Goal: Task Accomplishment & Management: Use online tool/utility

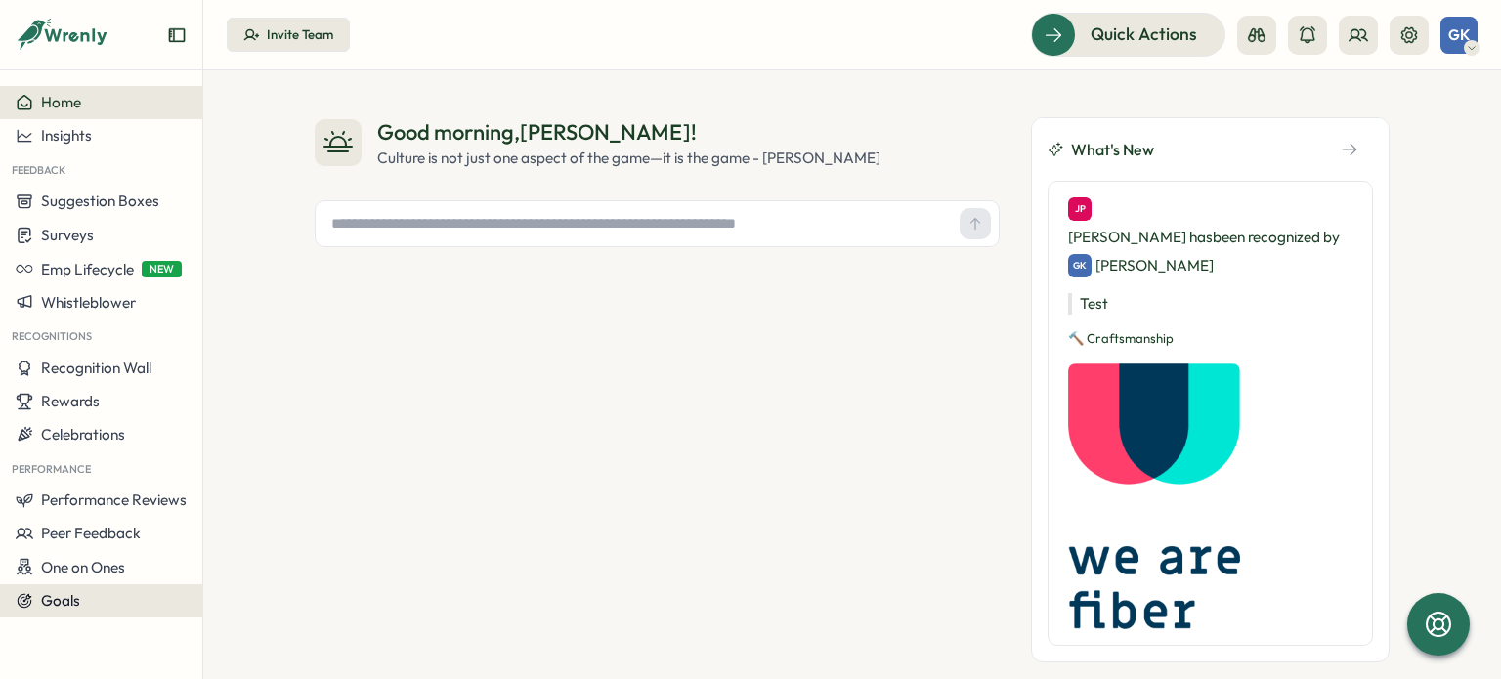
click at [116, 589] on button "Goals" at bounding box center [101, 600] width 202 height 33
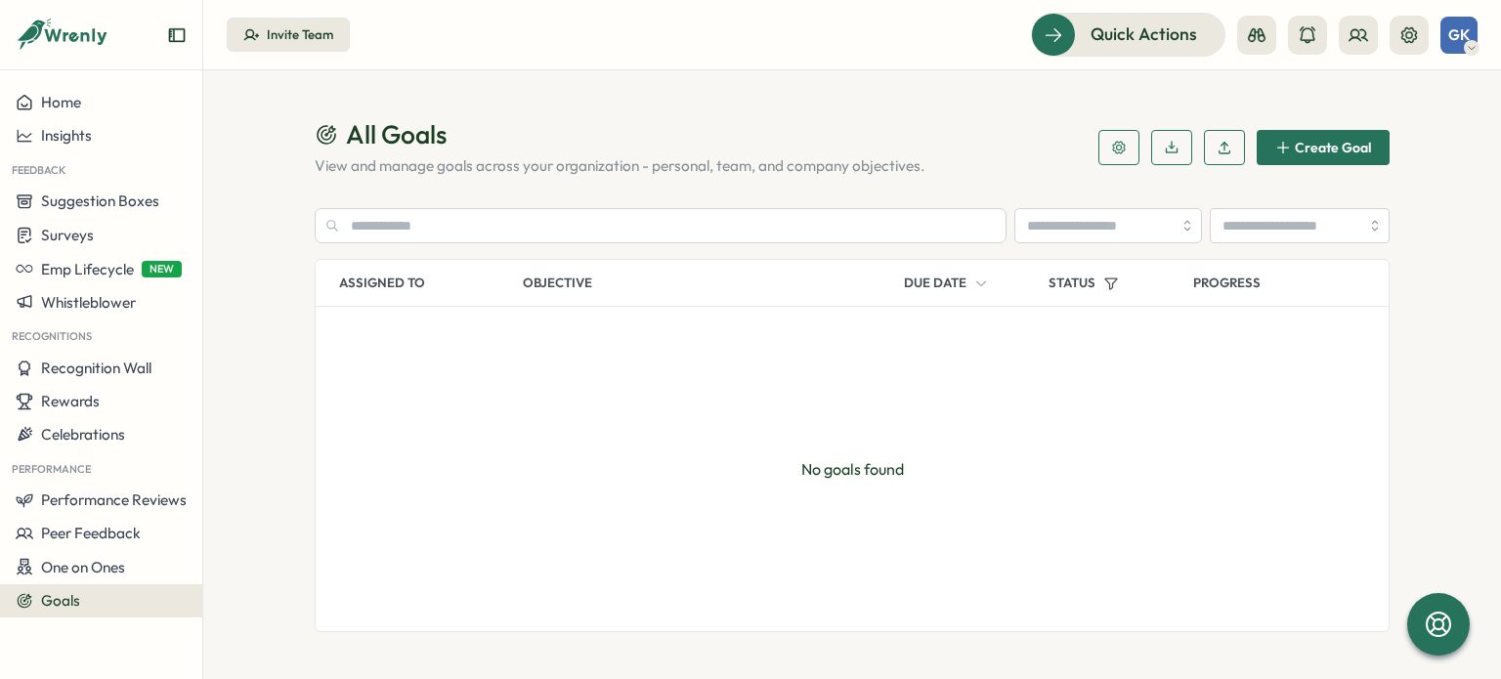
click at [1299, 148] on span "Create Goal" at bounding box center [1333, 148] width 76 height 14
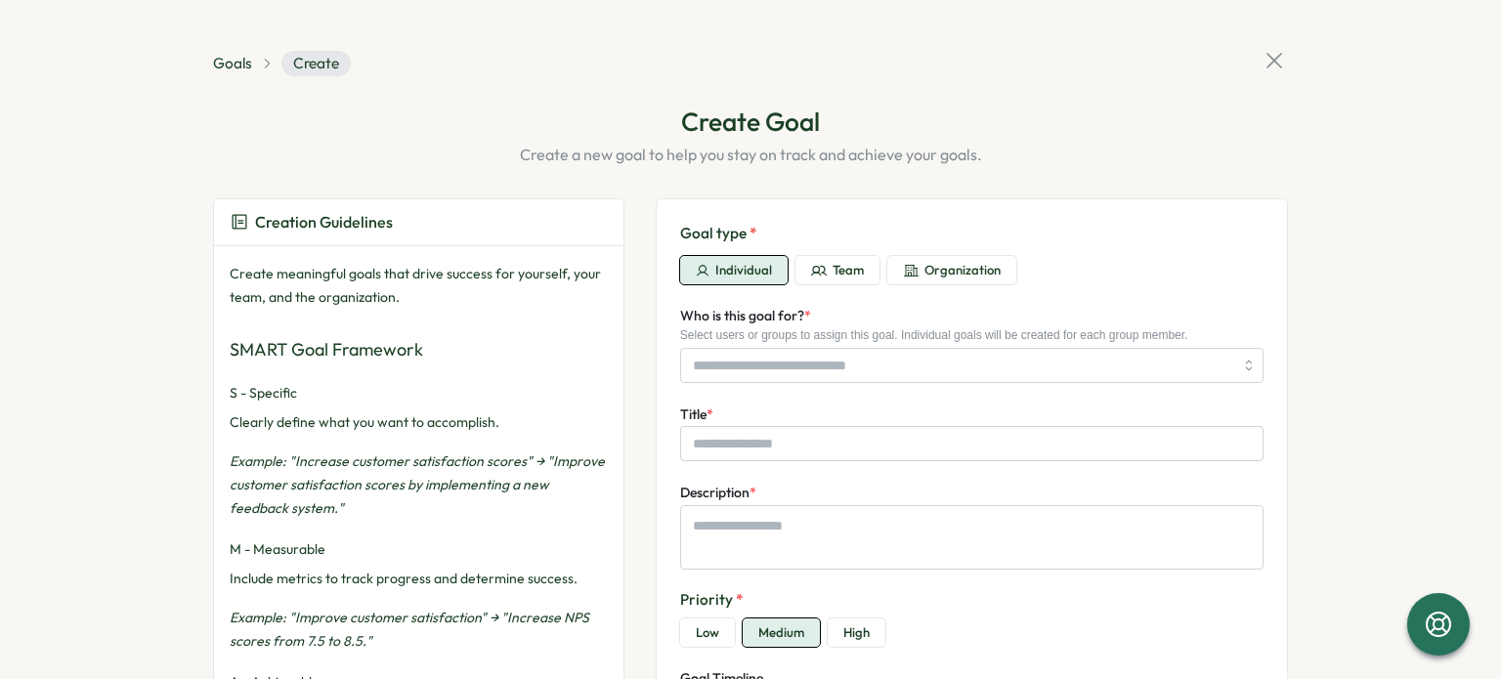
click at [1267, 62] on icon at bounding box center [1274, 61] width 16 height 16
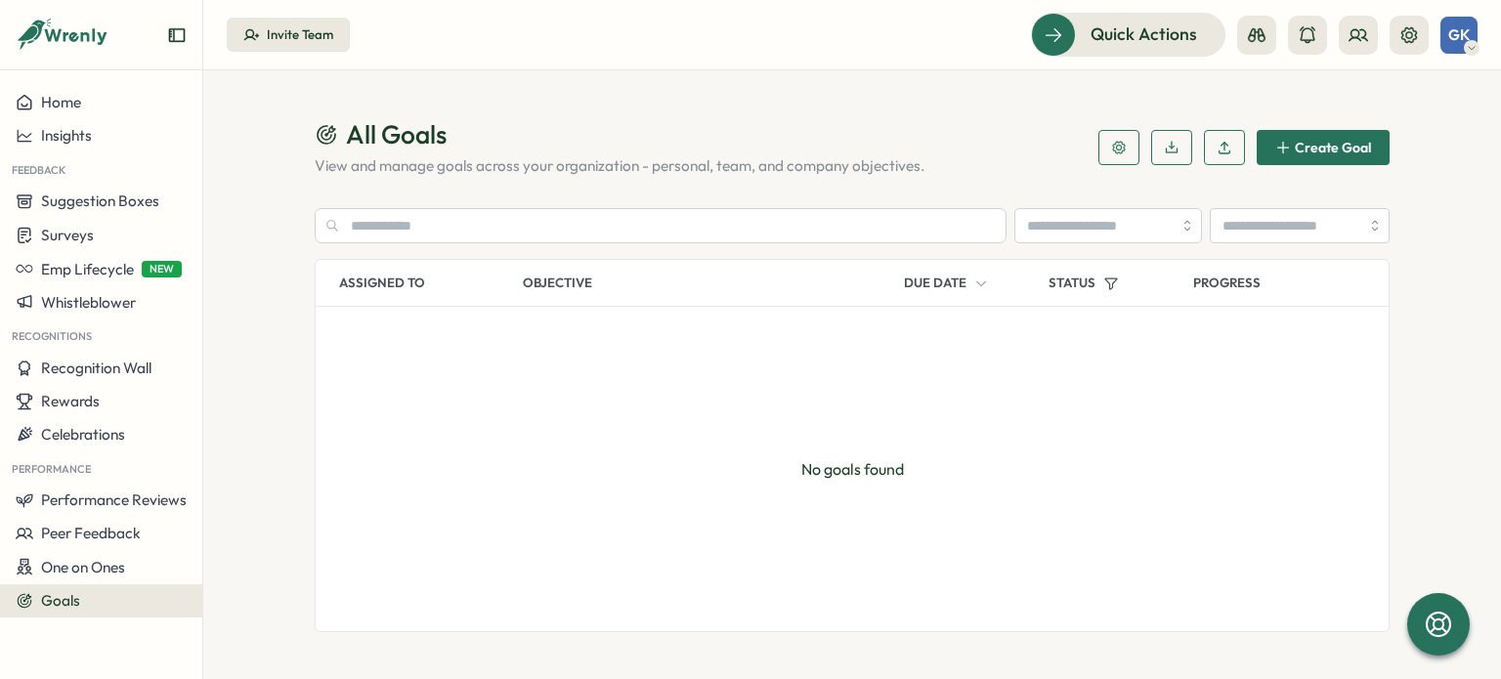
click at [1004, 411] on div "No goals found" at bounding box center [852, 469] width 1073 height 324
click at [1325, 147] on span "Create Goal" at bounding box center [1333, 148] width 76 height 14
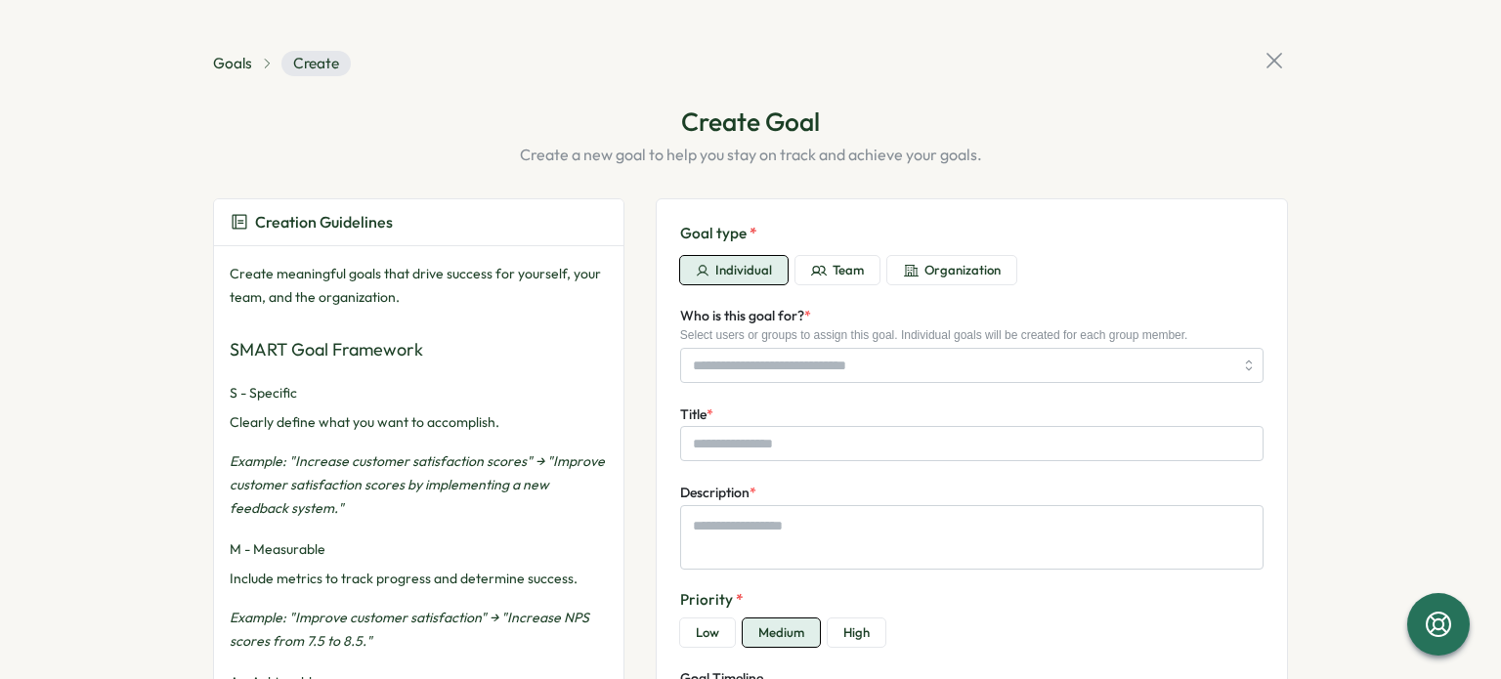
click at [1380, 308] on section "Goals Create Create Goal Create a new goal to help you stay on track and achiev…" at bounding box center [750, 339] width 1501 height 679
click at [834, 281] on button "Team" at bounding box center [837, 270] width 84 height 29
click at [924, 272] on span "Organization" at bounding box center [962, 271] width 76 height 18
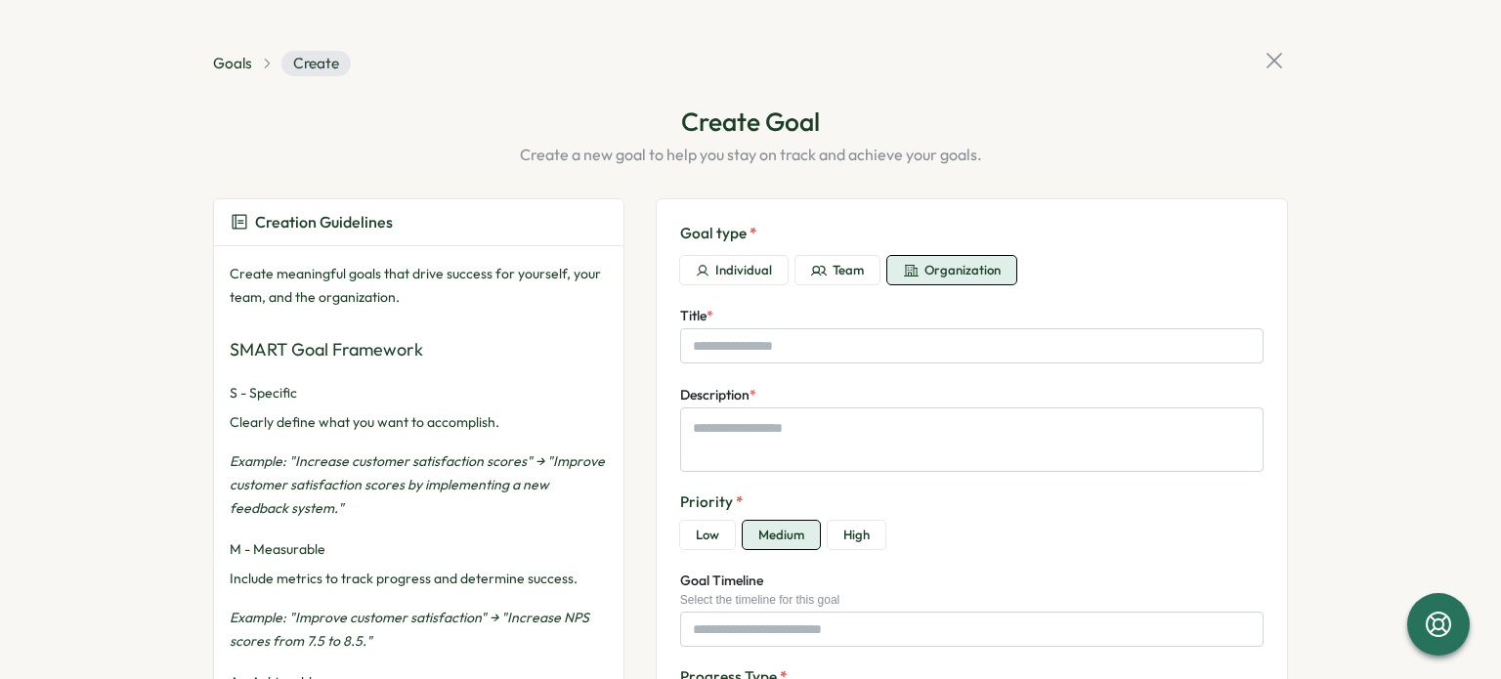
click at [735, 266] on span "Individual" at bounding box center [743, 271] width 57 height 18
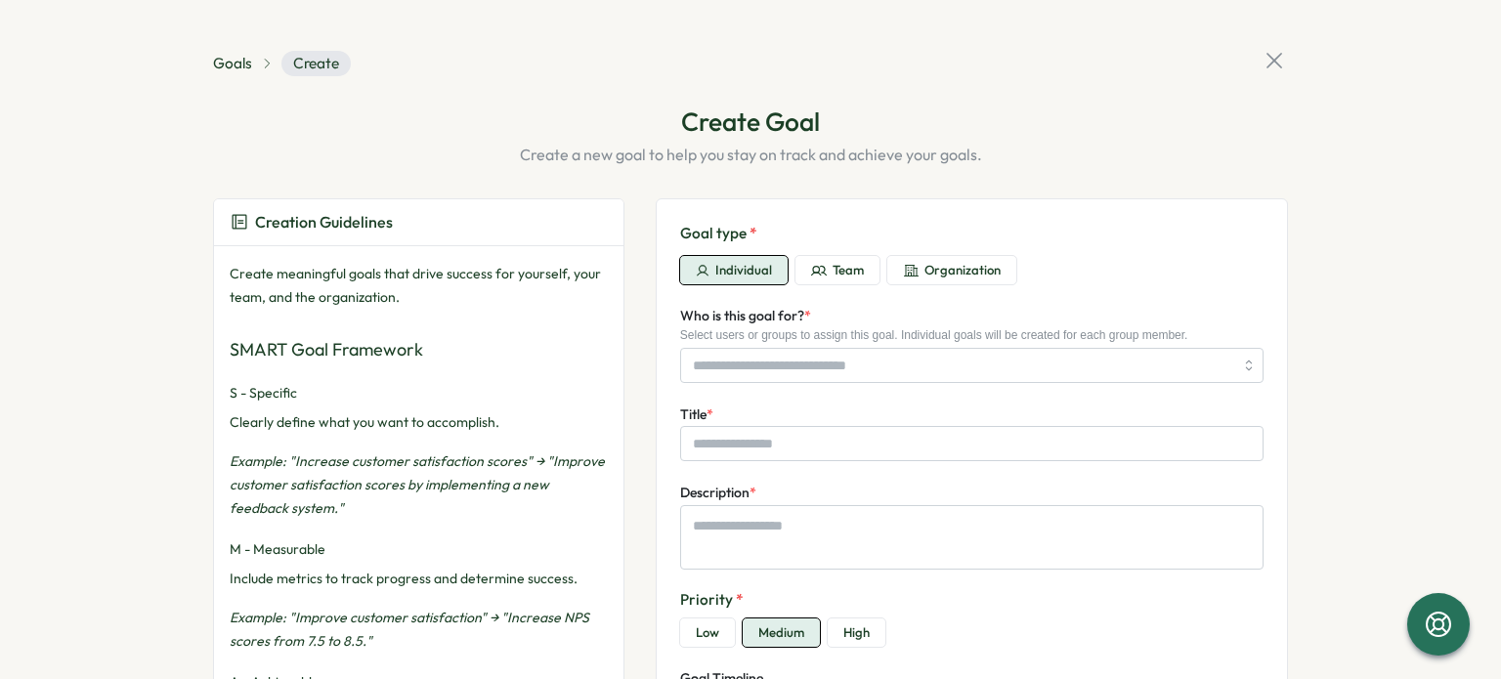
type textarea "*"
click at [769, 65] on div "Goals Create" at bounding box center [750, 64] width 1075 height 34
